Goal: Task Accomplishment & Management: Use online tool/utility

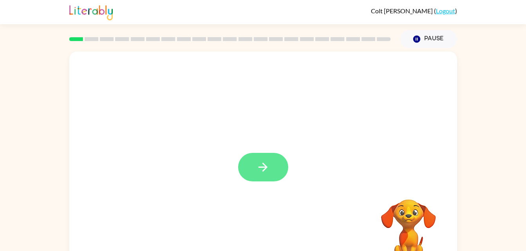
click at [259, 175] on button "button" at bounding box center [263, 167] width 50 height 29
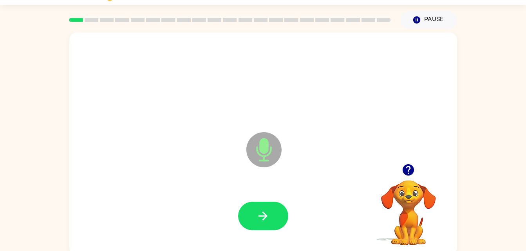
scroll to position [24, 0]
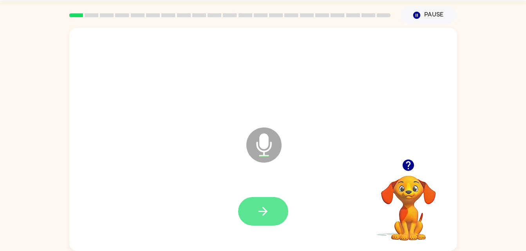
click at [259, 224] on button "button" at bounding box center [263, 211] width 50 height 29
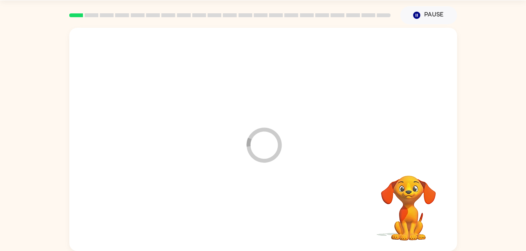
click at [258, 217] on div at bounding box center [263, 212] width 372 height 64
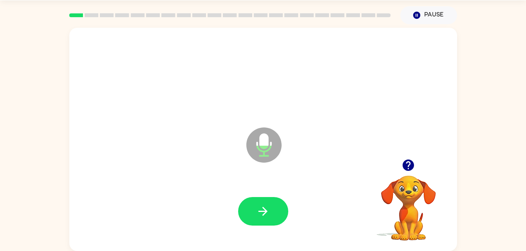
click at [287, 200] on div at bounding box center [263, 211] width 50 height 29
click at [281, 211] on button "button" at bounding box center [263, 211] width 50 height 29
click at [291, 198] on div at bounding box center [263, 212] width 372 height 64
click at [262, 214] on icon "button" at bounding box center [263, 212] width 14 height 14
click at [276, 224] on button "button" at bounding box center [263, 211] width 50 height 29
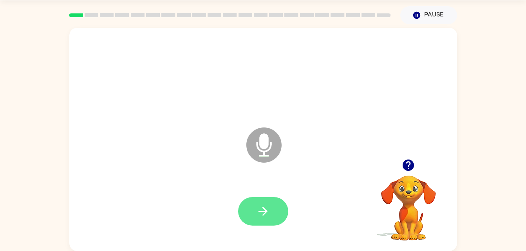
click at [252, 201] on button "button" at bounding box center [263, 211] width 50 height 29
click at [239, 223] on div at bounding box center [263, 211] width 50 height 29
click at [258, 210] on icon "button" at bounding box center [263, 212] width 14 height 14
click at [279, 193] on div at bounding box center [263, 212] width 372 height 64
click at [277, 208] on button "button" at bounding box center [263, 211] width 50 height 29
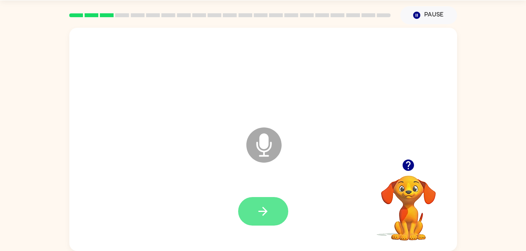
click at [254, 209] on button "button" at bounding box center [263, 211] width 50 height 29
click at [283, 206] on button "button" at bounding box center [263, 211] width 50 height 29
click at [249, 212] on button "button" at bounding box center [263, 211] width 50 height 29
click at [227, 201] on div at bounding box center [263, 212] width 372 height 64
click at [253, 217] on button "button" at bounding box center [263, 211] width 50 height 29
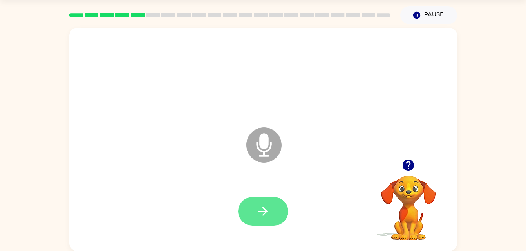
click at [285, 210] on button "button" at bounding box center [263, 211] width 50 height 29
click at [281, 215] on button "button" at bounding box center [263, 211] width 50 height 29
click at [269, 206] on icon "button" at bounding box center [263, 212] width 14 height 14
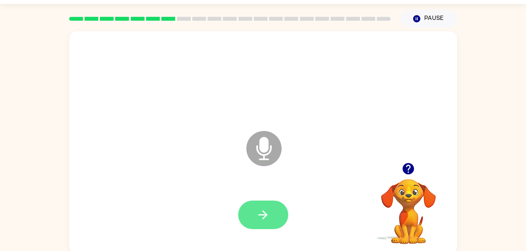
click at [260, 214] on icon "button" at bounding box center [263, 215] width 14 height 14
click at [271, 220] on button "button" at bounding box center [263, 215] width 50 height 29
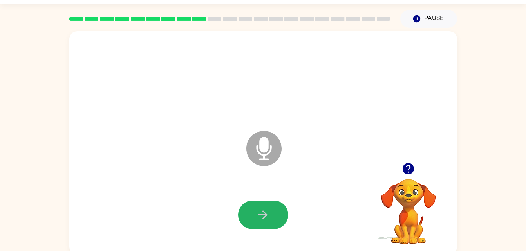
click at [263, 211] on icon "button" at bounding box center [262, 215] width 9 height 9
drag, startPoint x: 263, startPoint y: 211, endPoint x: 253, endPoint y: 215, distance: 10.8
click at [252, 201] on div at bounding box center [263, 215] width 50 height 29
click at [253, 215] on button "button" at bounding box center [263, 215] width 50 height 29
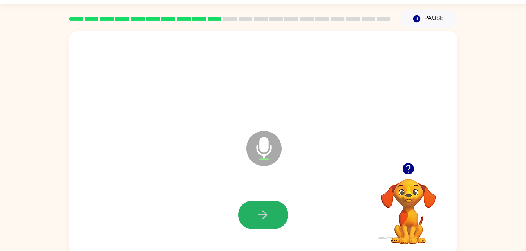
click at [255, 214] on button "button" at bounding box center [263, 215] width 50 height 29
click at [256, 214] on icon "button" at bounding box center [263, 215] width 14 height 14
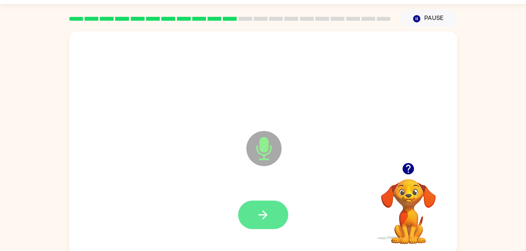
click at [263, 218] on icon "button" at bounding box center [263, 215] width 14 height 14
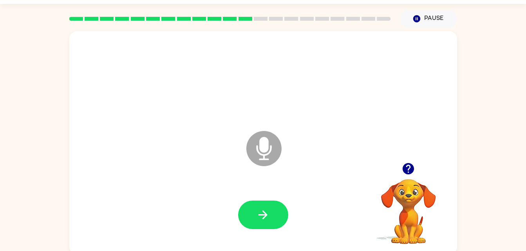
click at [407, 171] on icon "button" at bounding box center [407, 168] width 11 height 11
click at [258, 211] on icon "button" at bounding box center [263, 215] width 14 height 14
click at [268, 216] on icon "button" at bounding box center [263, 215] width 14 height 14
click at [242, 197] on div at bounding box center [263, 215] width 372 height 64
click at [256, 212] on icon "button" at bounding box center [263, 215] width 14 height 14
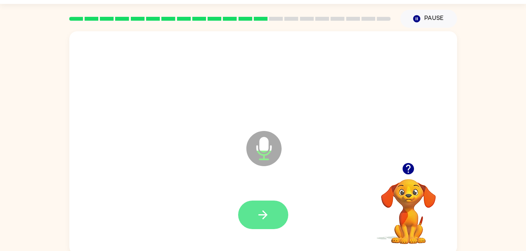
click at [245, 223] on button "button" at bounding box center [263, 215] width 50 height 29
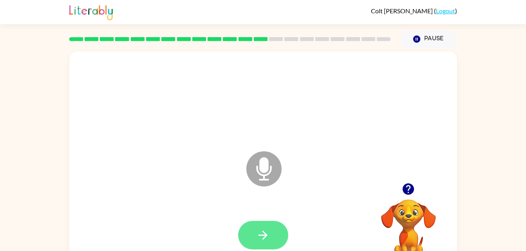
click at [248, 236] on button "button" at bounding box center [263, 235] width 50 height 29
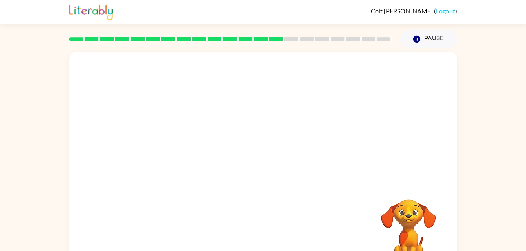
scroll to position [24, 0]
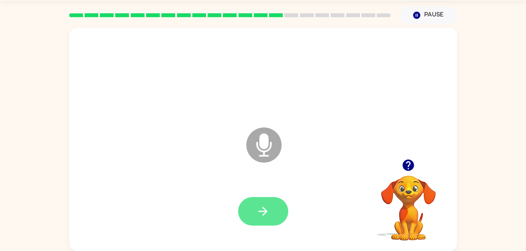
click at [273, 205] on button "button" at bounding box center [263, 211] width 50 height 29
click at [263, 216] on icon "button" at bounding box center [262, 211] width 9 height 9
click at [263, 211] on icon "button" at bounding box center [263, 212] width 14 height 14
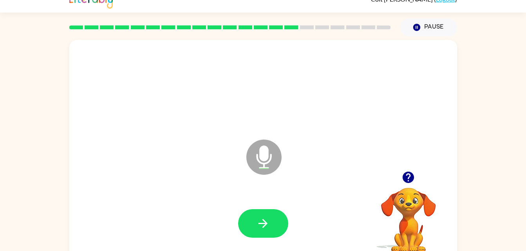
scroll to position [10, 0]
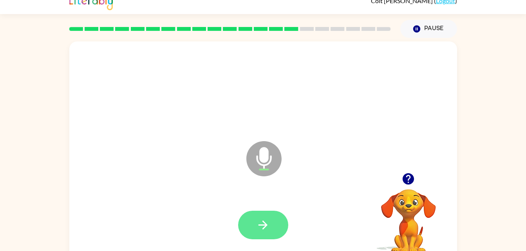
click at [254, 230] on button "button" at bounding box center [263, 225] width 50 height 29
click at [254, 223] on div at bounding box center [263, 225] width 50 height 29
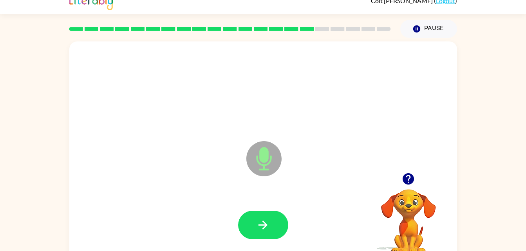
click at [242, 239] on div at bounding box center [263, 225] width 50 height 29
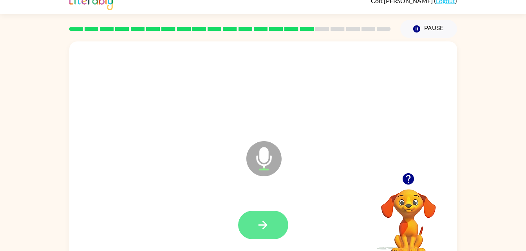
click at [263, 226] on icon "button" at bounding box center [262, 225] width 9 height 9
click at [267, 215] on button "button" at bounding box center [263, 225] width 50 height 29
click at [263, 204] on div at bounding box center [263, 225] width 372 height 64
click at [264, 199] on div at bounding box center [263, 225] width 372 height 64
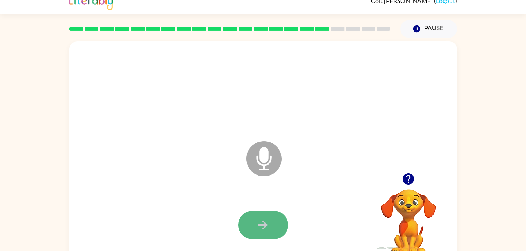
click at [265, 211] on button "button" at bounding box center [263, 225] width 50 height 29
click at [271, 227] on button "button" at bounding box center [263, 225] width 50 height 29
click at [267, 225] on icon "button" at bounding box center [263, 225] width 14 height 14
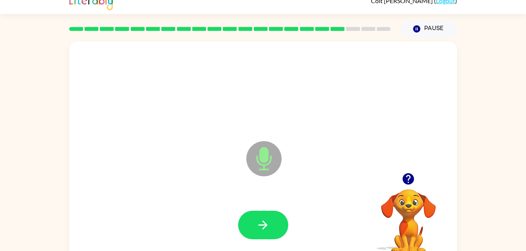
drag, startPoint x: 267, startPoint y: 225, endPoint x: 285, endPoint y: 231, distance: 19.2
click at [285, 231] on button "button" at bounding box center [263, 225] width 50 height 29
click at [263, 228] on icon "button" at bounding box center [262, 225] width 9 height 9
click at [403, 181] on icon "button" at bounding box center [407, 178] width 11 height 11
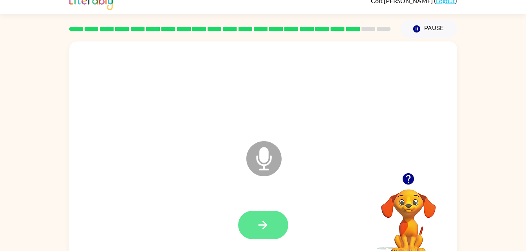
click at [267, 222] on icon "button" at bounding box center [263, 225] width 14 height 14
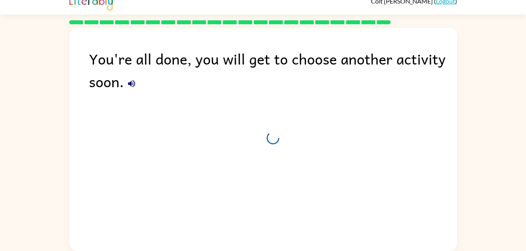
scroll to position [10, 0]
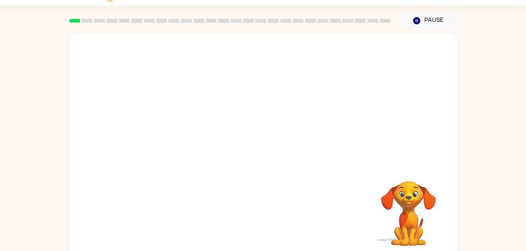
scroll to position [24, 0]
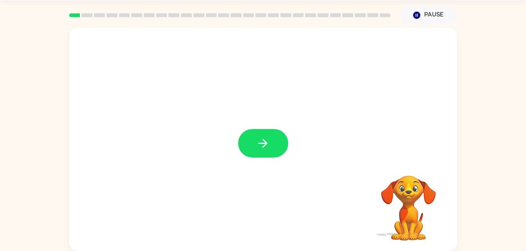
click at [251, 163] on div at bounding box center [263, 140] width 388 height 224
click at [273, 144] on button "button" at bounding box center [263, 143] width 50 height 29
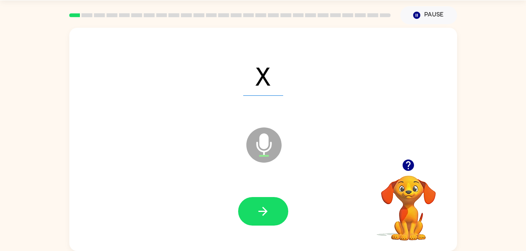
scroll to position [0, 0]
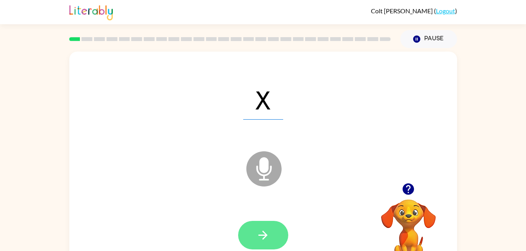
click at [245, 227] on button "button" at bounding box center [263, 235] width 50 height 29
click at [264, 241] on div at bounding box center [263, 235] width 50 height 29
click at [275, 237] on button "button" at bounding box center [263, 235] width 50 height 29
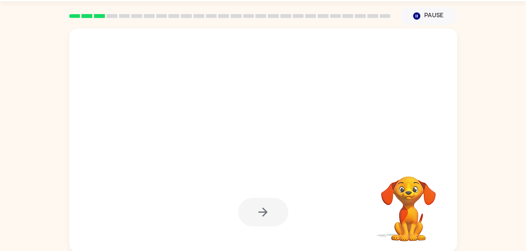
scroll to position [24, 0]
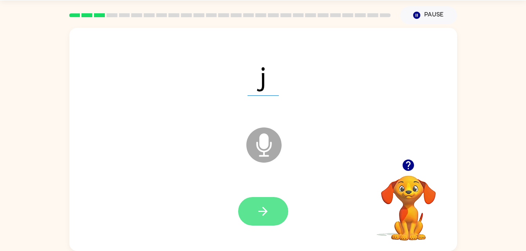
click at [267, 214] on icon "button" at bounding box center [263, 212] width 14 height 14
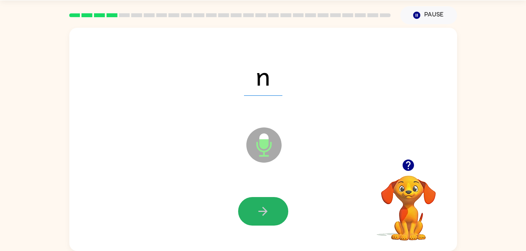
click at [267, 214] on icon "button" at bounding box center [263, 212] width 14 height 14
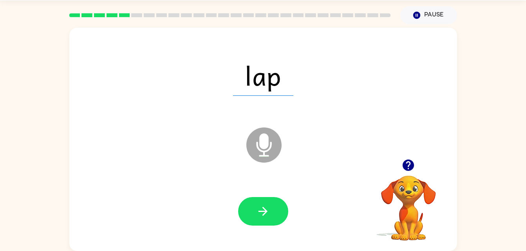
drag, startPoint x: 276, startPoint y: 214, endPoint x: 265, endPoint y: 208, distance: 13.1
click at [265, 208] on icon "button" at bounding box center [263, 212] width 14 height 14
drag, startPoint x: 265, startPoint y: 208, endPoint x: 195, endPoint y: 182, distance: 74.7
click at [195, 182] on div at bounding box center [263, 212] width 372 height 64
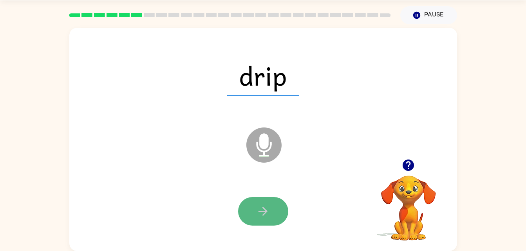
click at [258, 215] on icon "button" at bounding box center [263, 212] width 14 height 14
drag, startPoint x: 258, startPoint y: 215, endPoint x: 251, endPoint y: 211, distance: 8.2
click at [251, 211] on button "button" at bounding box center [263, 211] width 50 height 29
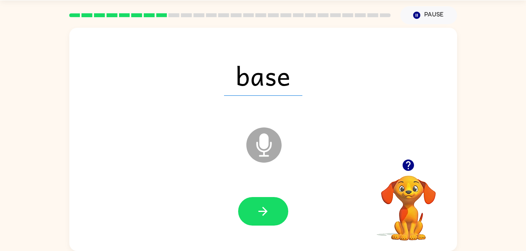
click at [251, 211] on button "button" at bounding box center [263, 211] width 50 height 29
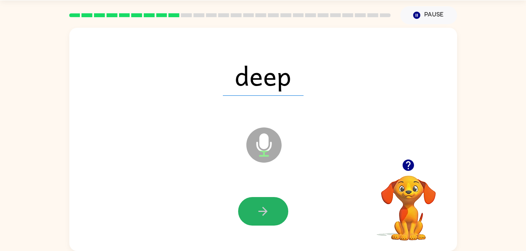
click at [251, 211] on button "button" at bounding box center [263, 211] width 50 height 29
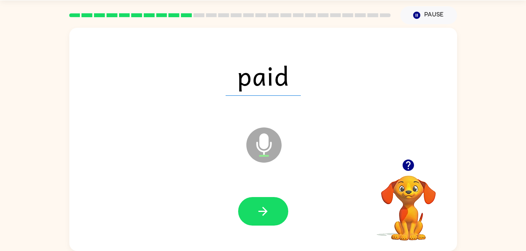
click at [251, 211] on button "button" at bounding box center [263, 211] width 50 height 29
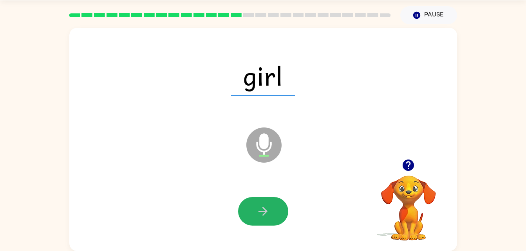
click at [246, 214] on button "button" at bounding box center [263, 211] width 50 height 29
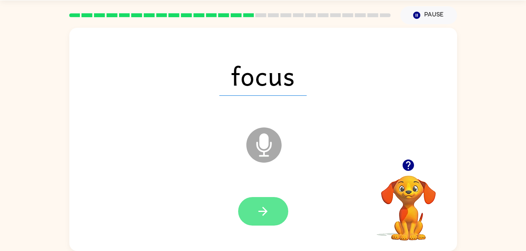
click at [246, 220] on button "button" at bounding box center [263, 211] width 50 height 29
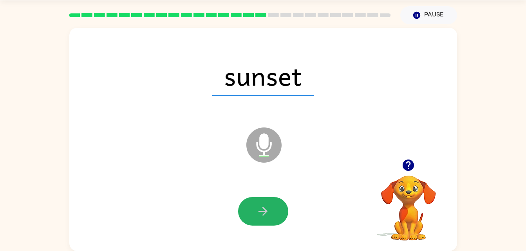
click at [246, 214] on button "button" at bounding box center [263, 211] width 50 height 29
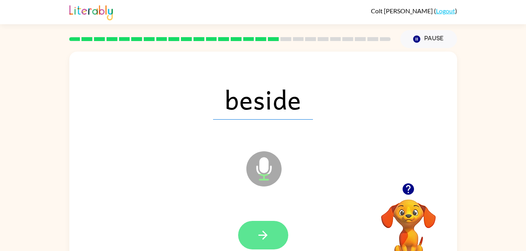
click at [249, 235] on button "button" at bounding box center [263, 235] width 50 height 29
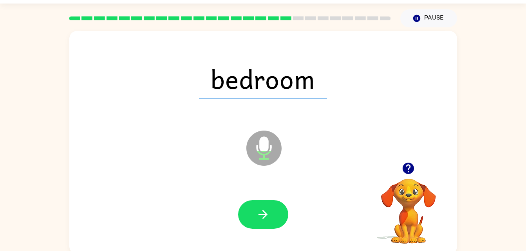
scroll to position [22, 0]
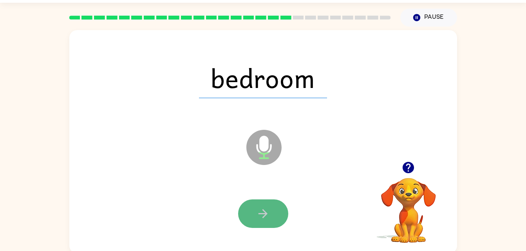
click at [280, 224] on button "button" at bounding box center [263, 214] width 50 height 29
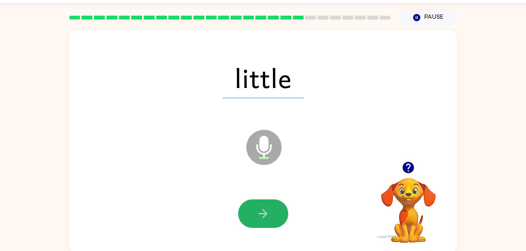
click at [280, 224] on button "button" at bounding box center [263, 214] width 50 height 29
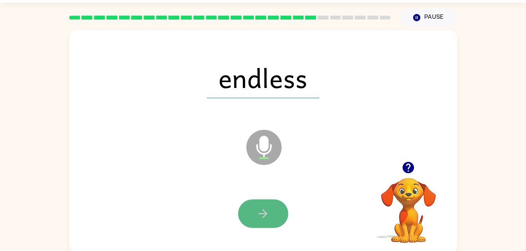
click at [283, 224] on button "button" at bounding box center [263, 214] width 50 height 29
click at [283, 224] on div at bounding box center [263, 214] width 50 height 29
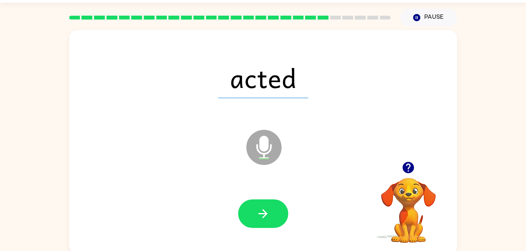
click at [283, 224] on button "button" at bounding box center [263, 214] width 50 height 29
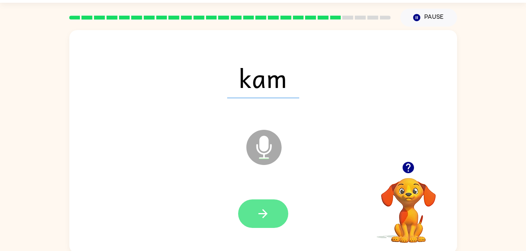
click at [260, 213] on icon "button" at bounding box center [263, 214] width 14 height 14
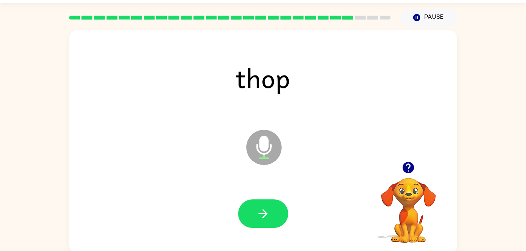
click at [260, 213] on icon "button" at bounding box center [263, 214] width 14 height 14
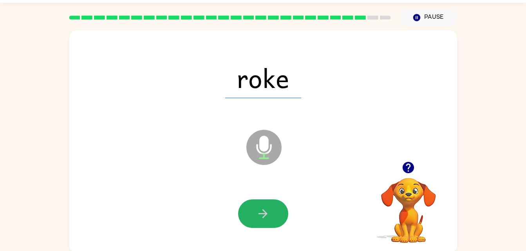
click at [260, 213] on icon "button" at bounding box center [263, 214] width 14 height 14
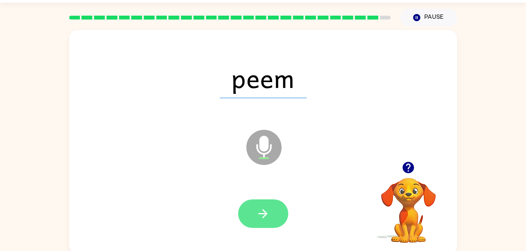
click at [260, 213] on icon "button" at bounding box center [262, 213] width 9 height 9
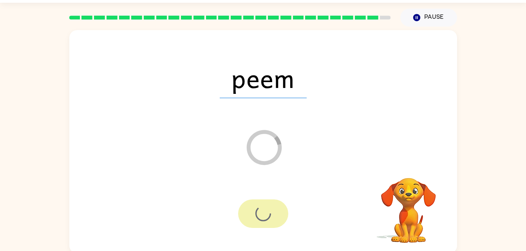
scroll to position [10, 0]
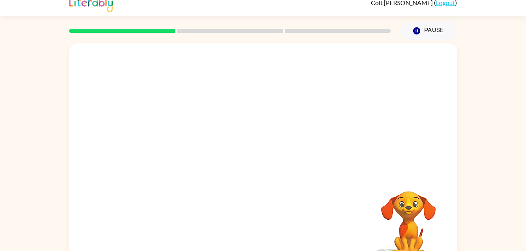
scroll to position [24, 0]
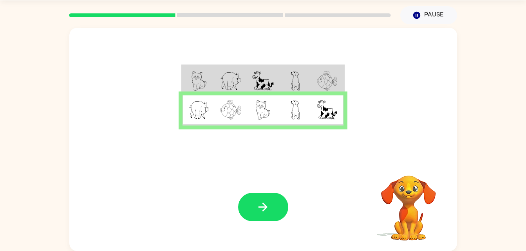
click at [285, 215] on div at bounding box center [263, 207] width 50 height 29
click at [276, 220] on button "button" at bounding box center [263, 207] width 50 height 29
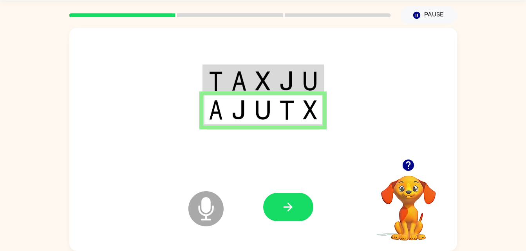
click at [276, 220] on button "button" at bounding box center [288, 207] width 50 height 29
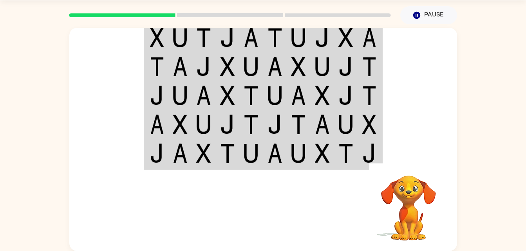
scroll to position [0, 0]
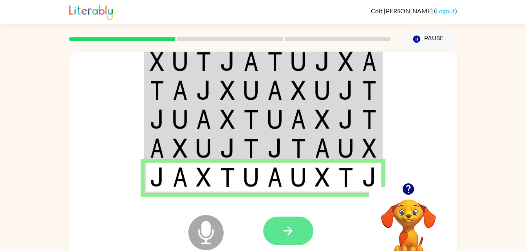
click at [271, 233] on button "button" at bounding box center [288, 231] width 50 height 29
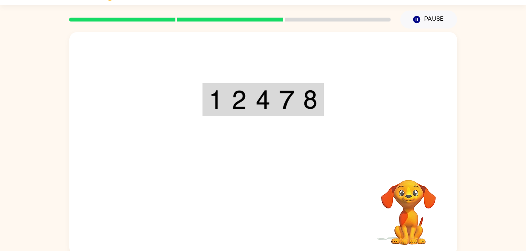
scroll to position [24, 0]
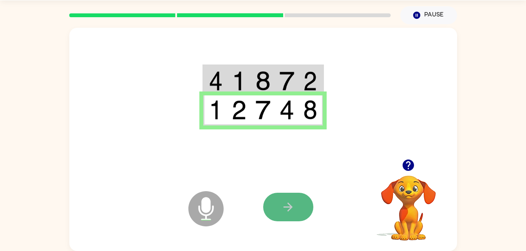
click at [287, 203] on icon "button" at bounding box center [288, 207] width 14 height 14
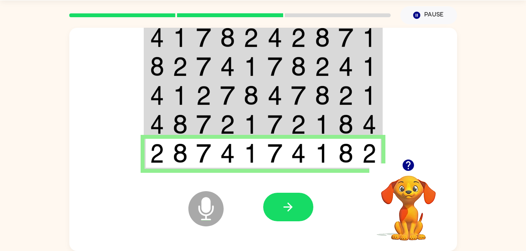
drag, startPoint x: 287, startPoint y: 203, endPoint x: 276, endPoint y: 213, distance: 15.0
click at [276, 213] on button "button" at bounding box center [288, 207] width 50 height 29
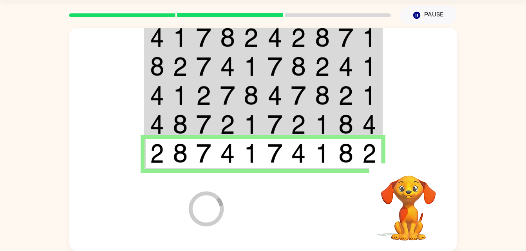
scroll to position [10, 0]
